Goal: Task Accomplishment & Management: Use online tool/utility

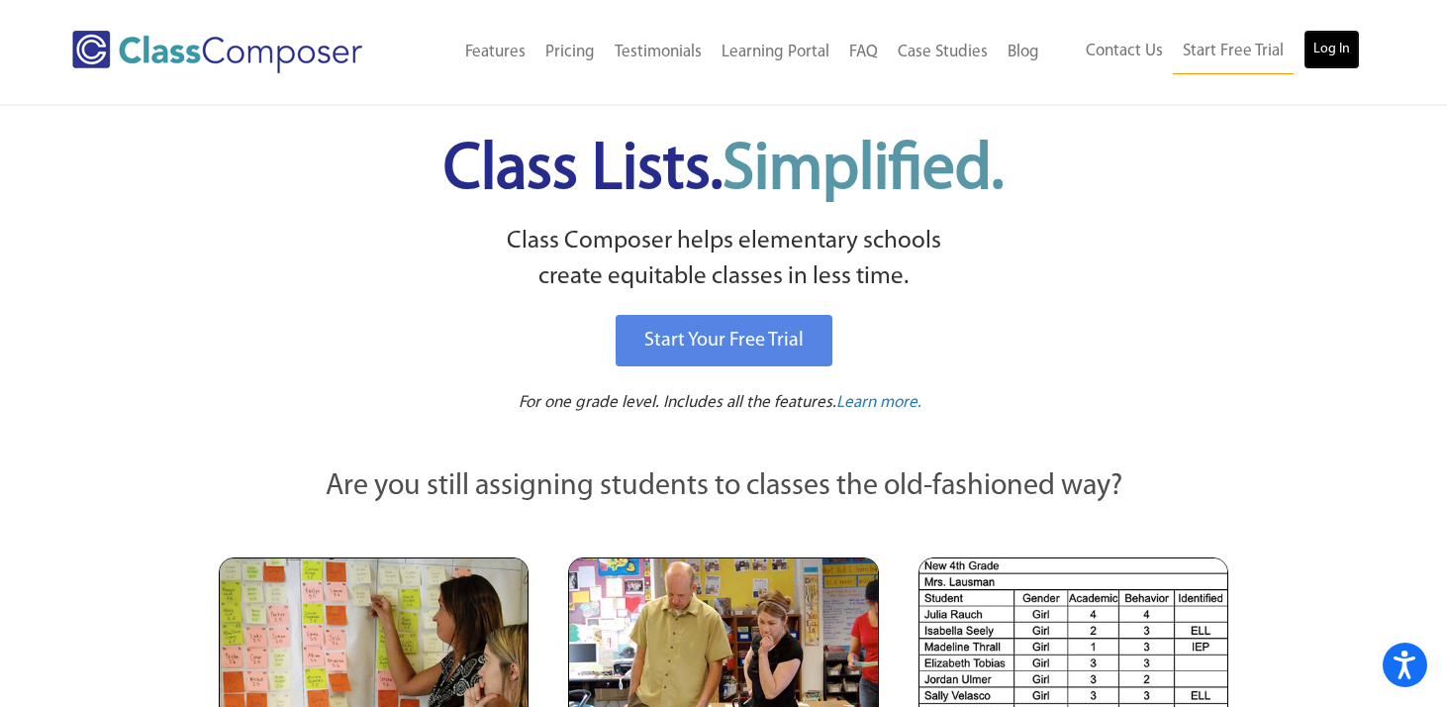
click at [1326, 50] on link "Log In" at bounding box center [1331, 50] width 56 height 40
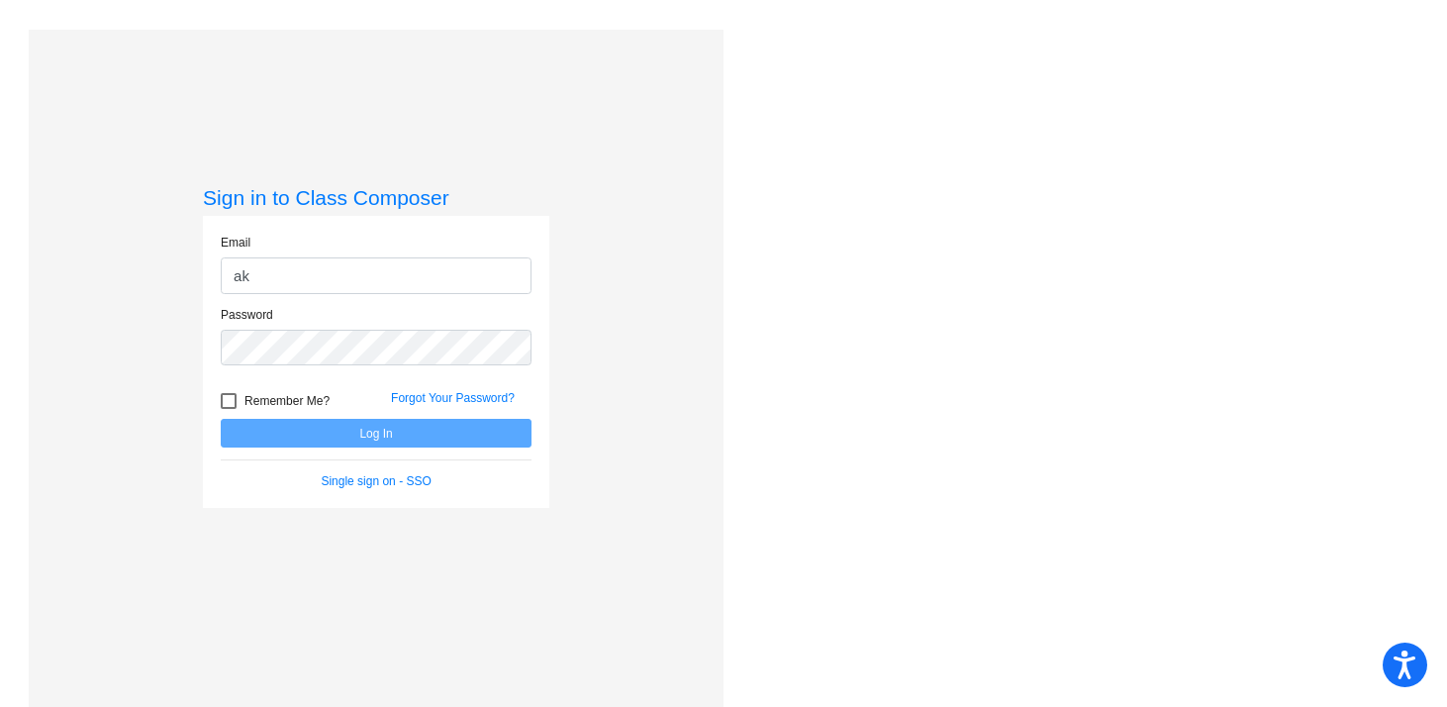
type input "[EMAIL_ADDRESS][DOMAIN_NAME]"
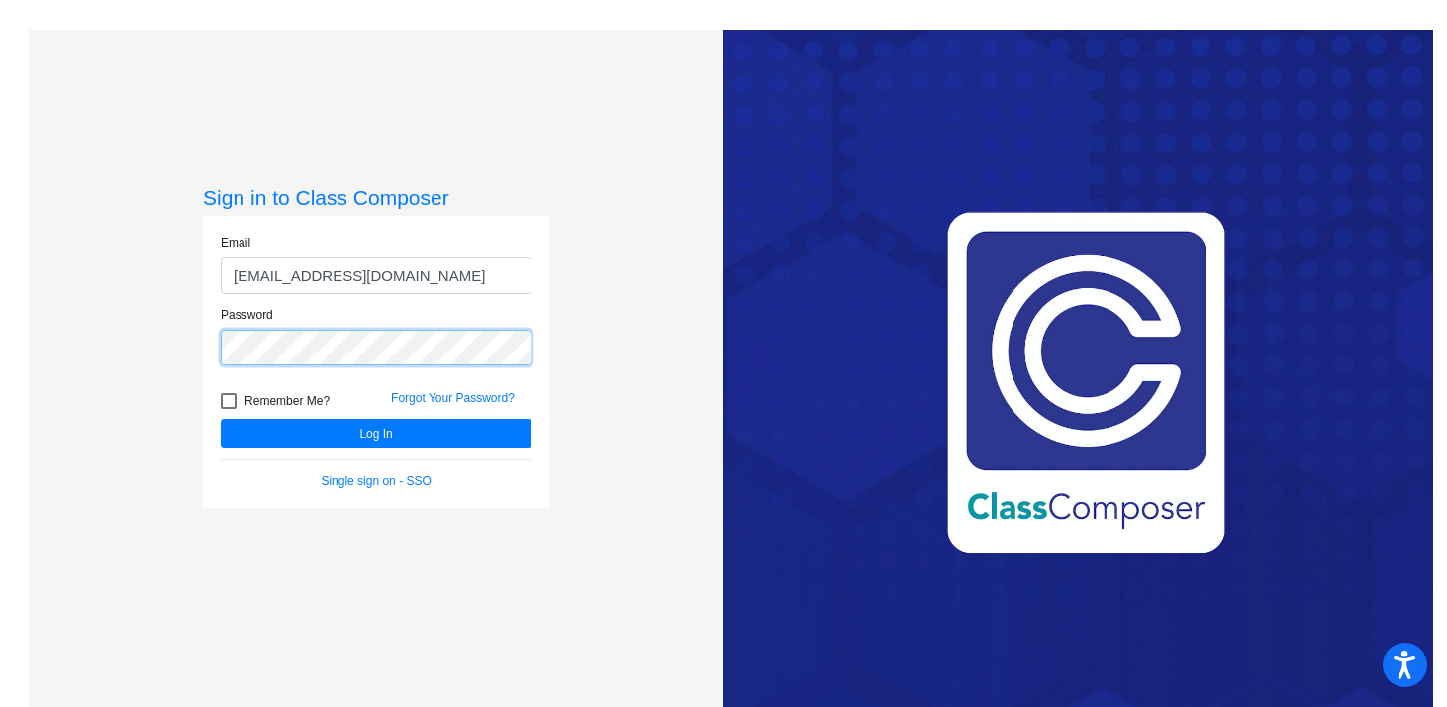
click at [221, 419] on button "Log In" at bounding box center [376, 433] width 311 height 29
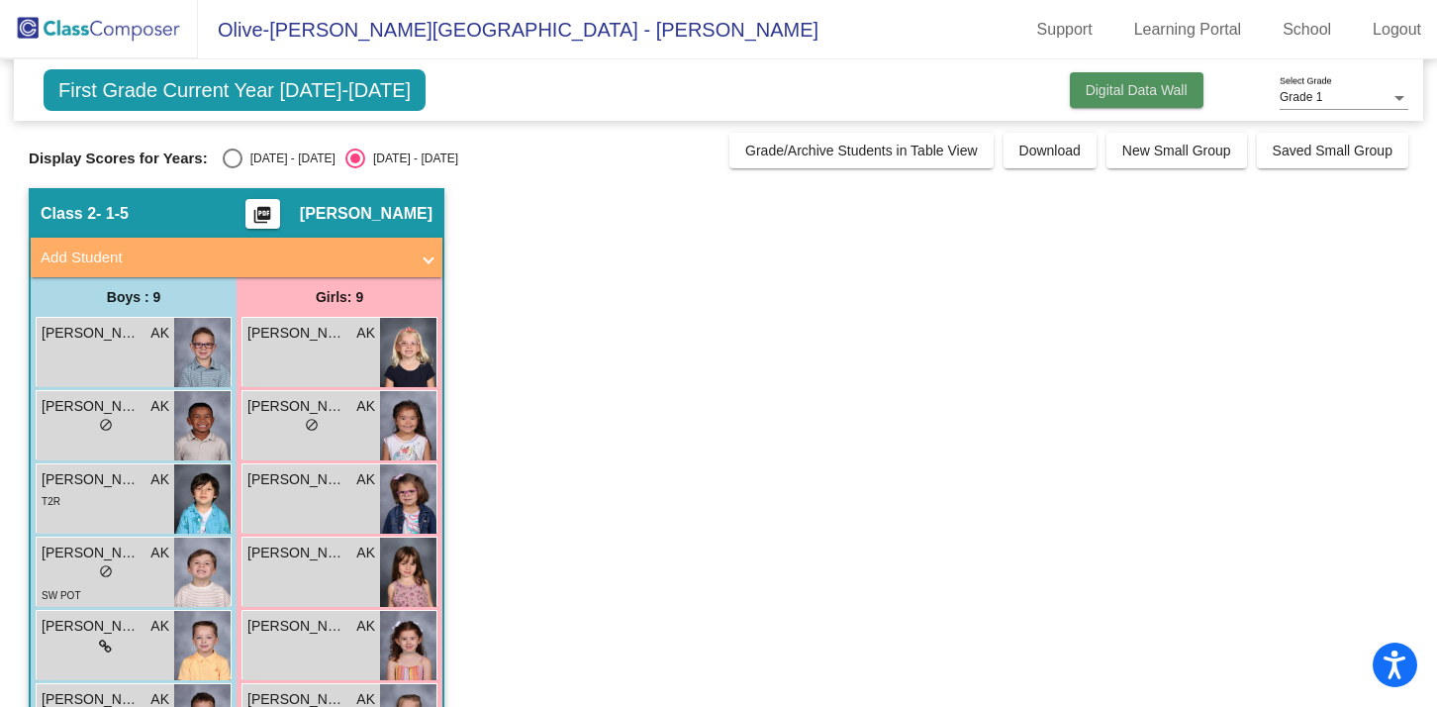
click at [1152, 90] on span "Digital Data Wall" at bounding box center [1137, 90] width 102 height 16
